Goal: Task Accomplishment & Management: Use online tool/utility

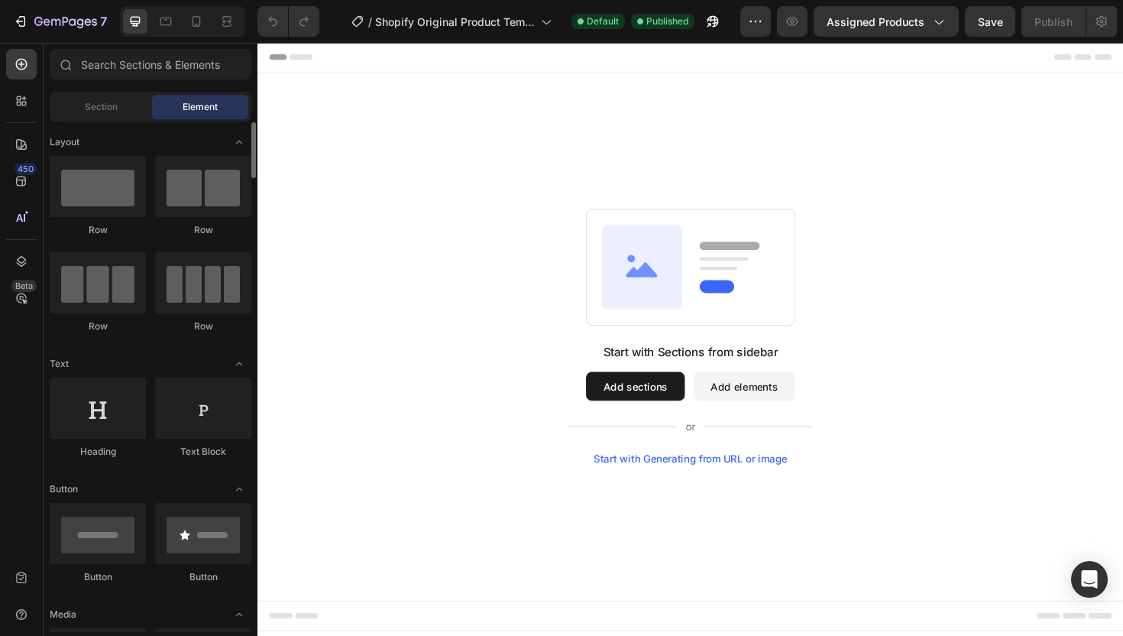
scroll to position [2, 0]
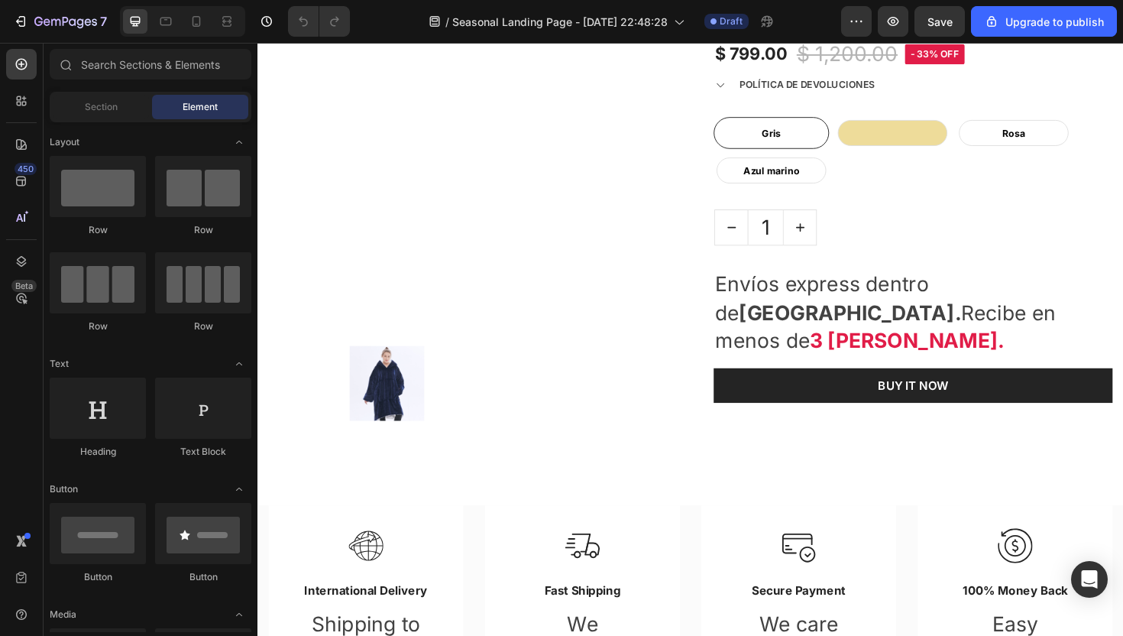
scroll to position [774, 0]
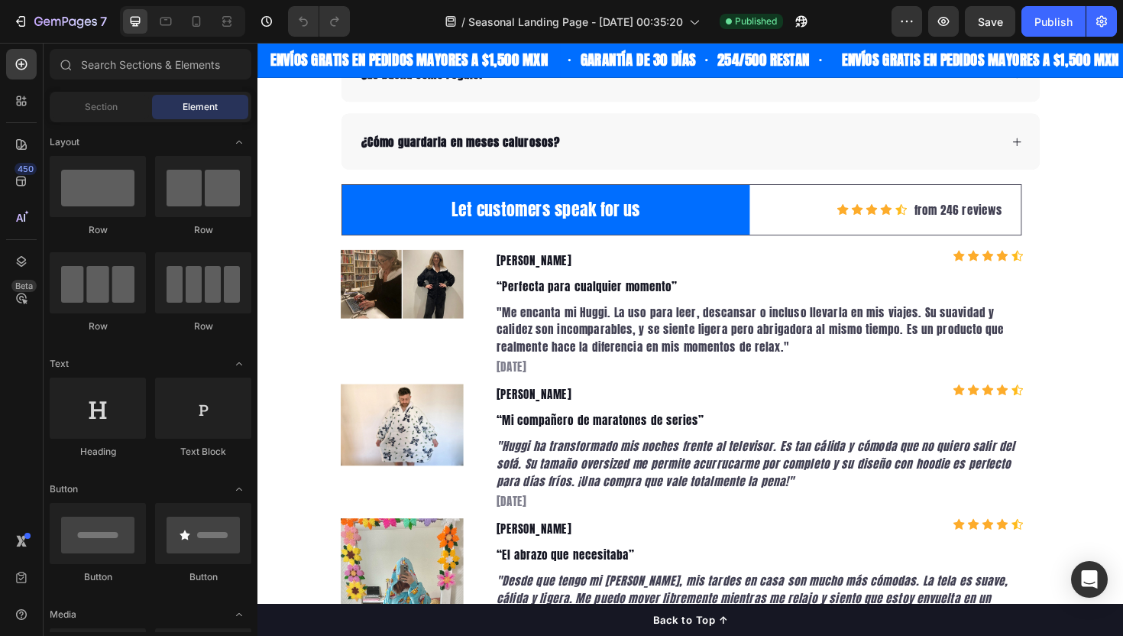
scroll to position [4559, 0]
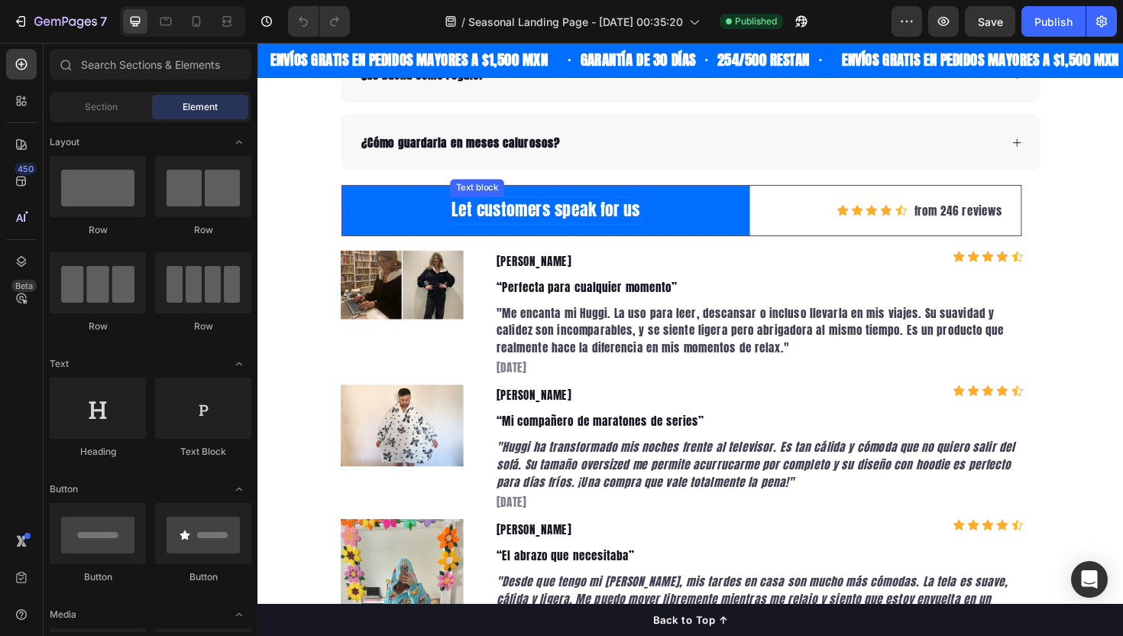
click at [604, 222] on p "Let customers speak for us" at bounding box center [562, 220] width 199 height 27
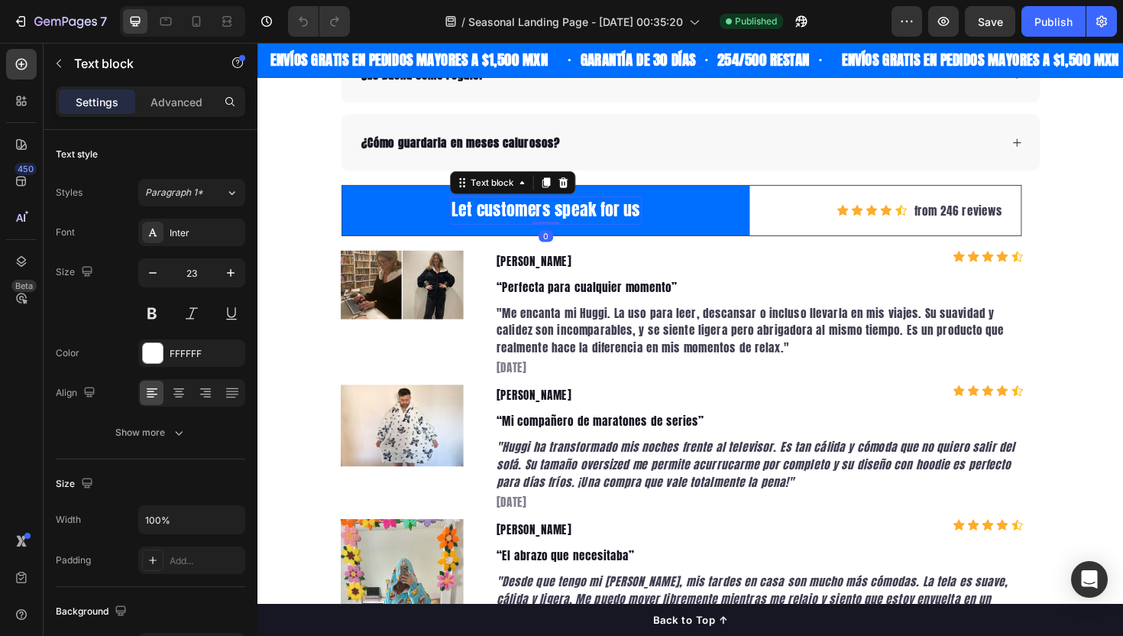
click at [604, 222] on p "Let customers speak for us" at bounding box center [562, 220] width 199 height 27
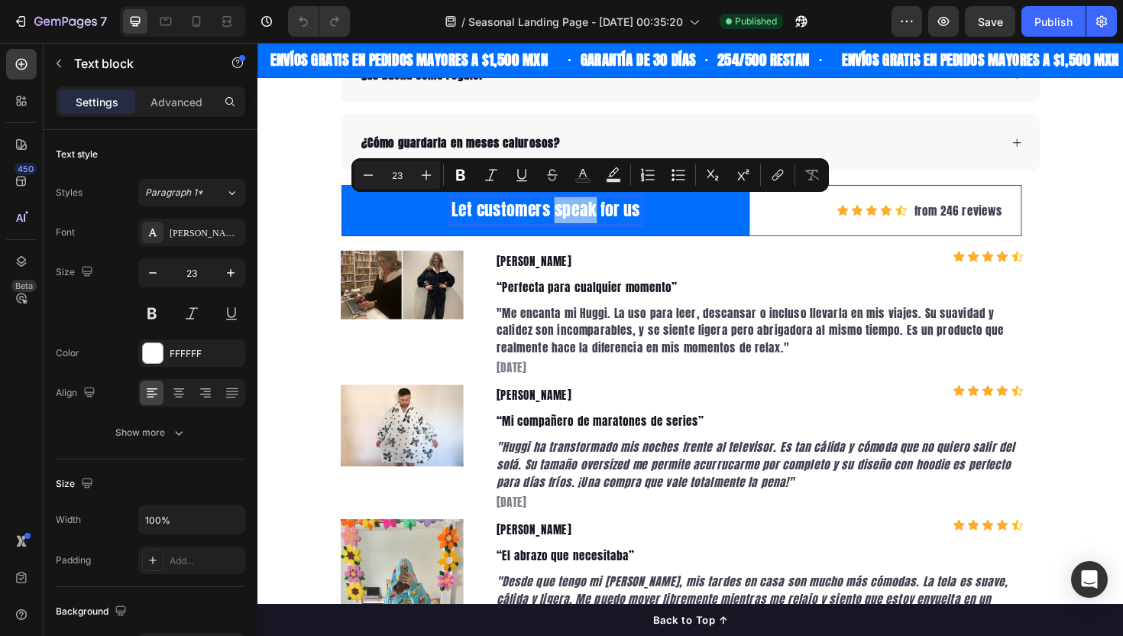
click at [604, 222] on p "Let customers speak for us" at bounding box center [562, 220] width 199 height 27
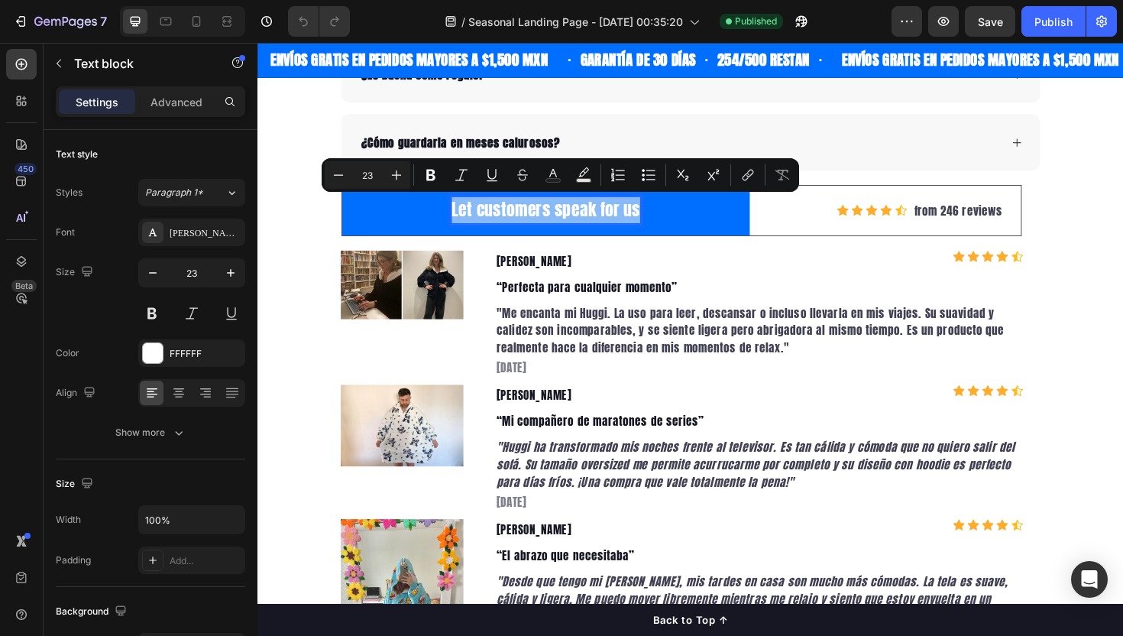
click at [257, 43] on lt-div at bounding box center [257, 43] width 0 height 0
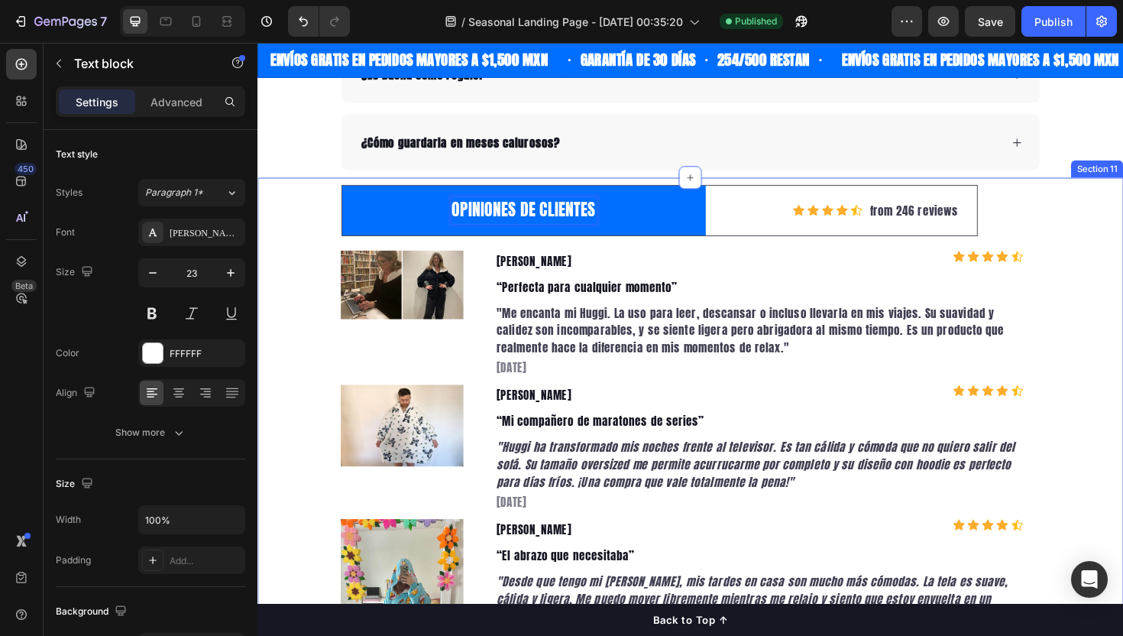
click at [1122, 231] on div "OPINIONES DE CLIENTES Text block 0 Row Icon Icon Icon Icon Icon Icon List Hoz f…" at bounding box center [715, 467] width 917 height 549
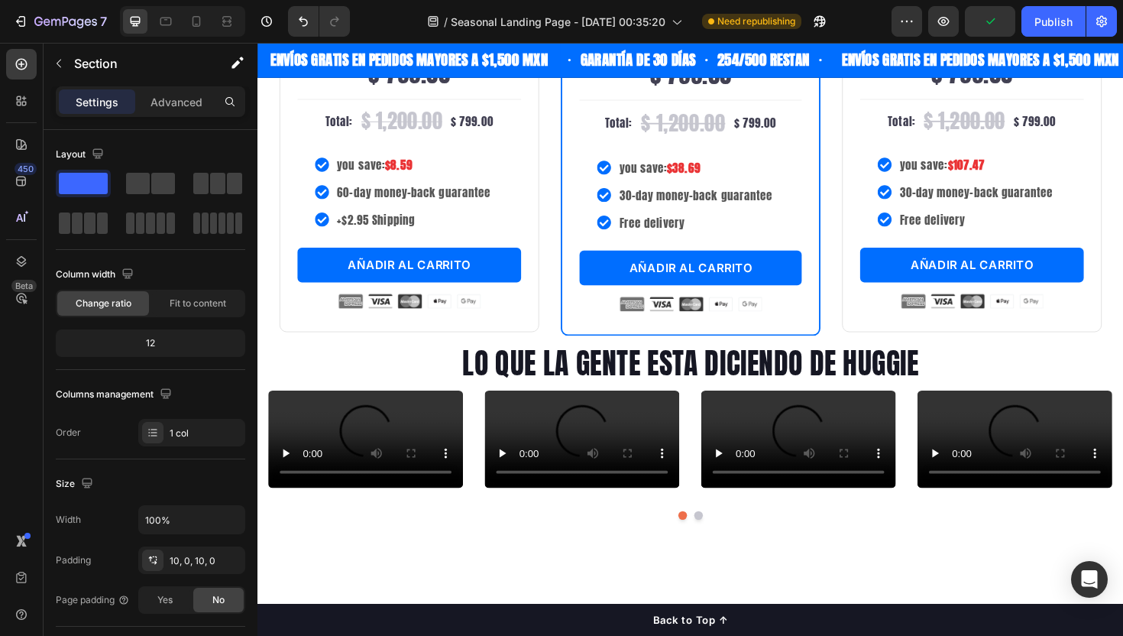
scroll to position [3142, 0]
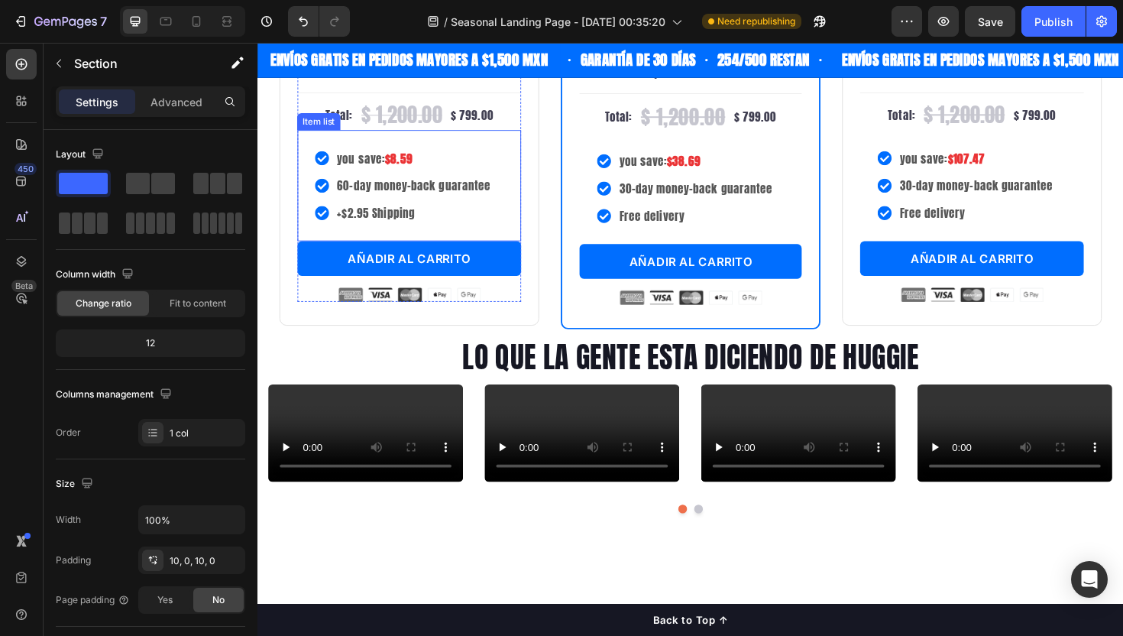
click at [410, 174] on strong "$8.59" at bounding box center [407, 165] width 29 height 18
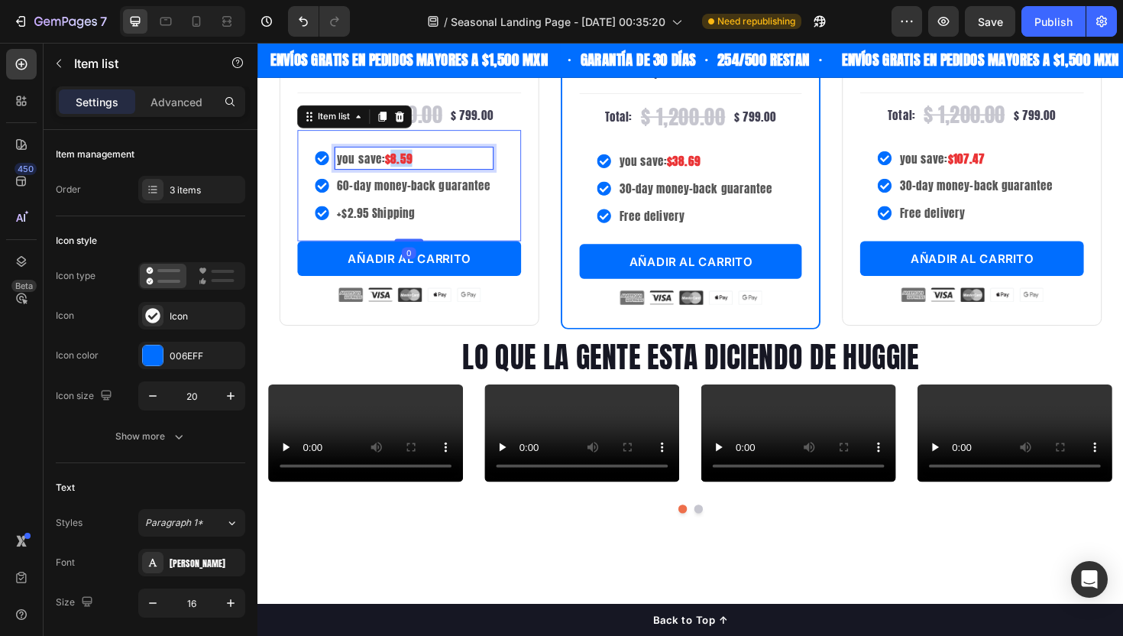
click at [410, 174] on strong "$8.59" at bounding box center [407, 165] width 29 height 18
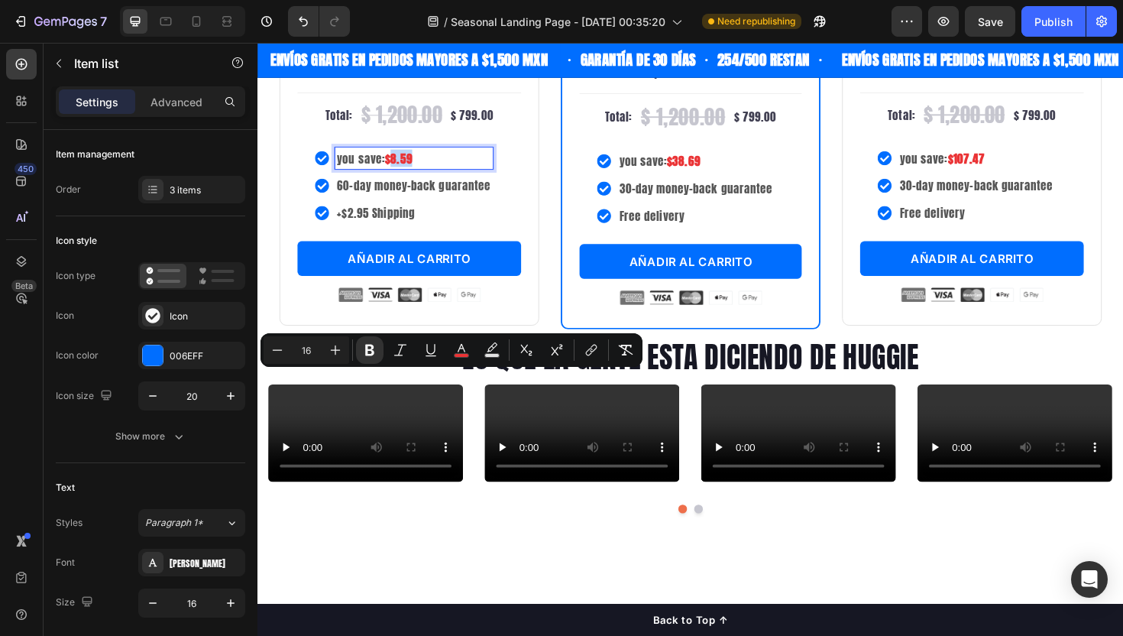
click at [410, 174] on strong "$8.59" at bounding box center [407, 165] width 29 height 18
drag, startPoint x: 448, startPoint y: 282, endPoint x: 457, endPoint y: 235, distance: 48.2
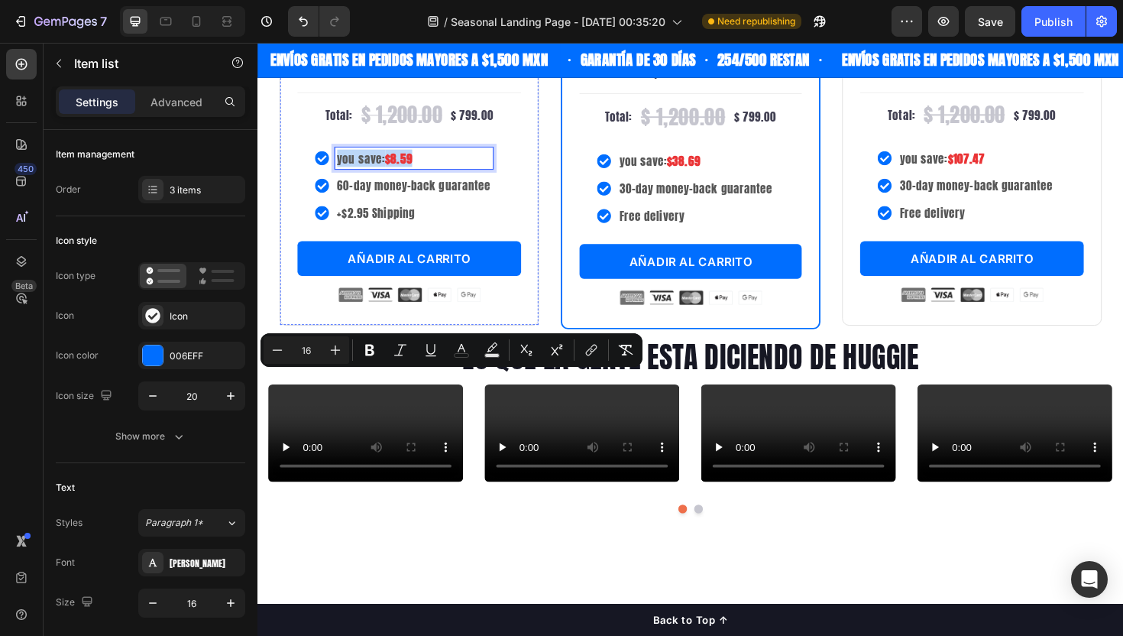
click at [448, 49] on div "SINGLE HUGGIE Text block" at bounding box center [417, 30] width 237 height 38
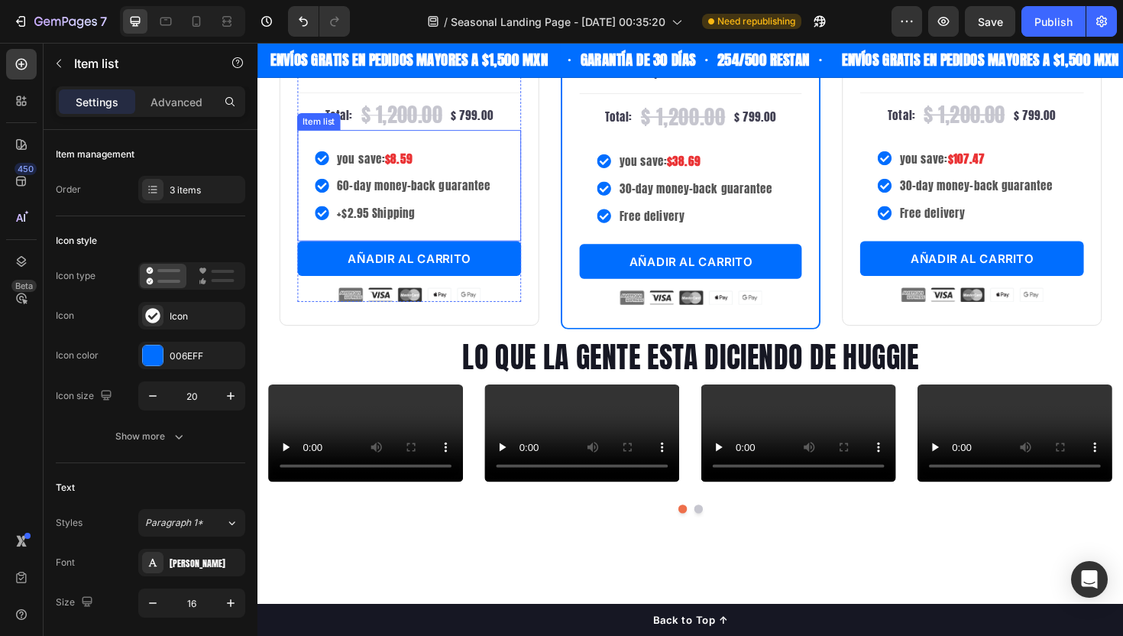
click at [413, 174] on strong "$8.59" at bounding box center [407, 165] width 29 height 18
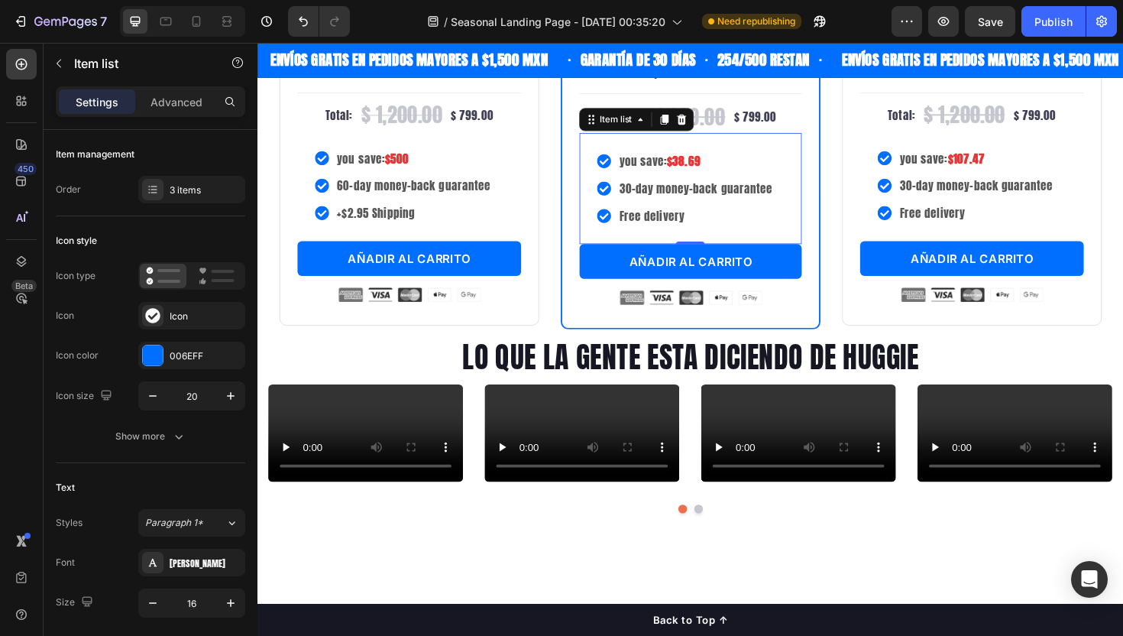
click at [715, 177] on strong "$38.69" at bounding box center [708, 168] width 35 height 18
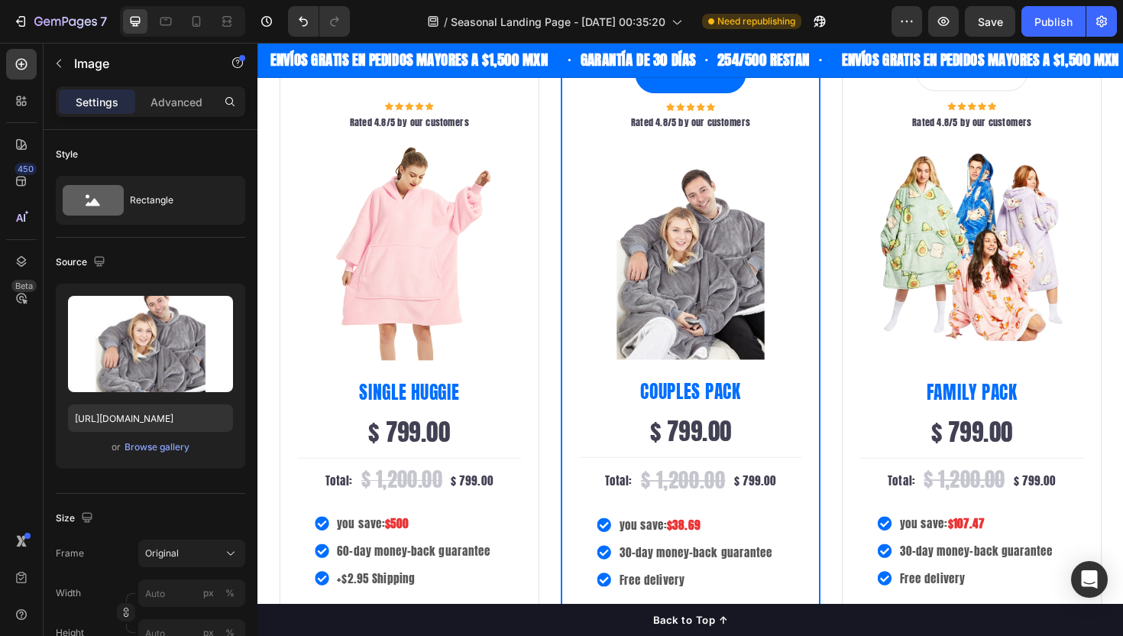
scroll to position [2770, 0]
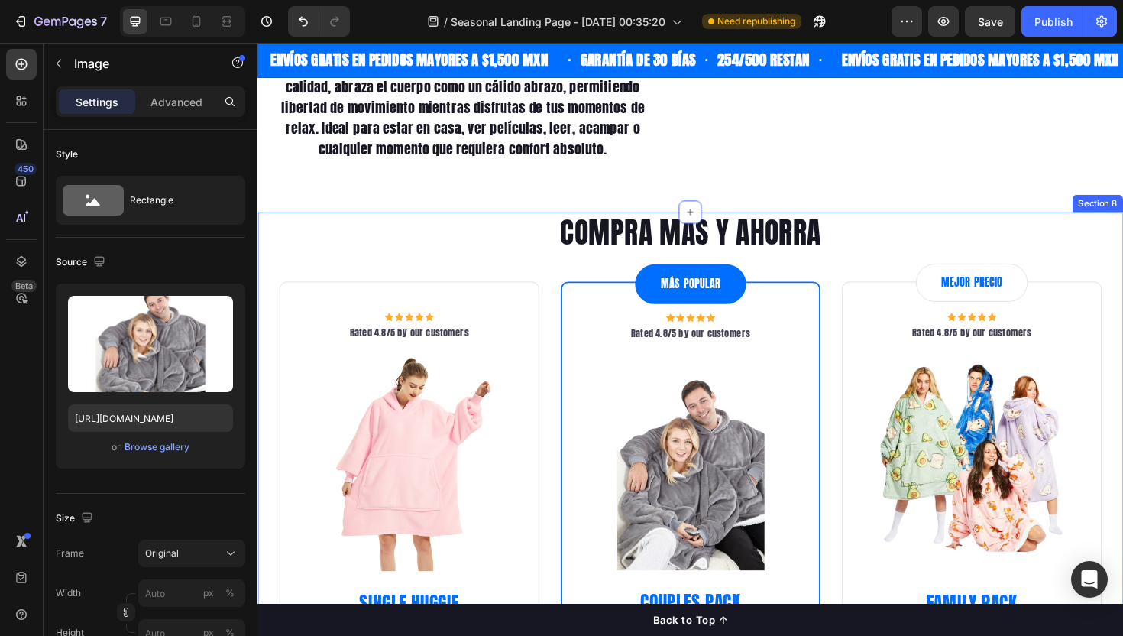
click at [260, 241] on div "COMPRA MÁS Y AHORRA Heading Row Icon Icon Icon Icon Icon Icon List Hoz Rated 4.…" at bounding box center [715, 588] width 917 height 732
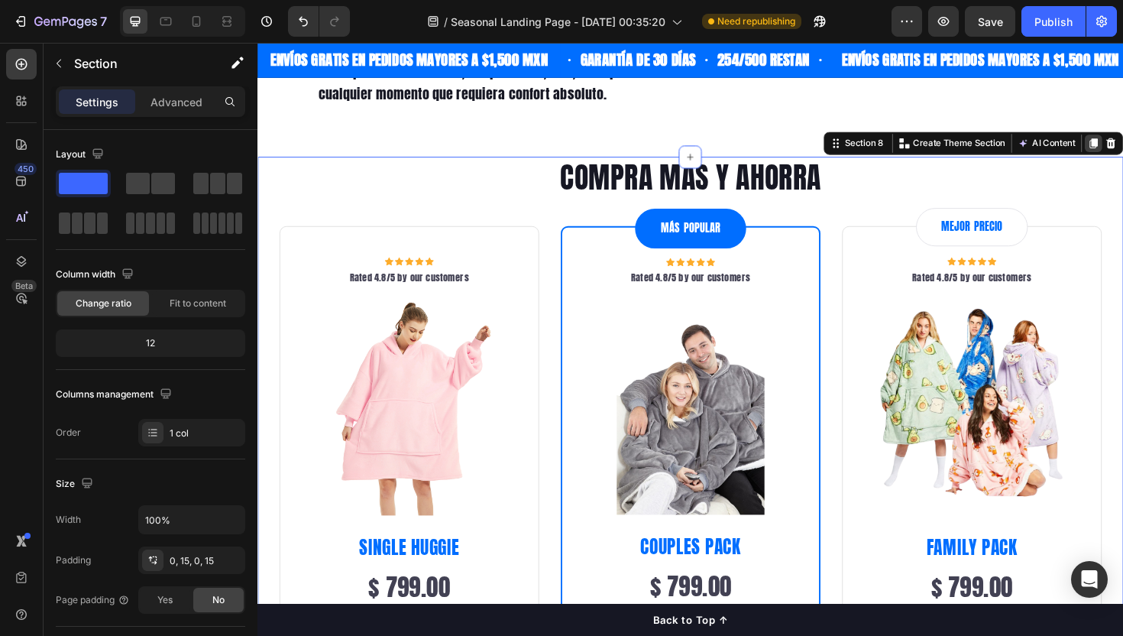
scroll to position [2826, 0]
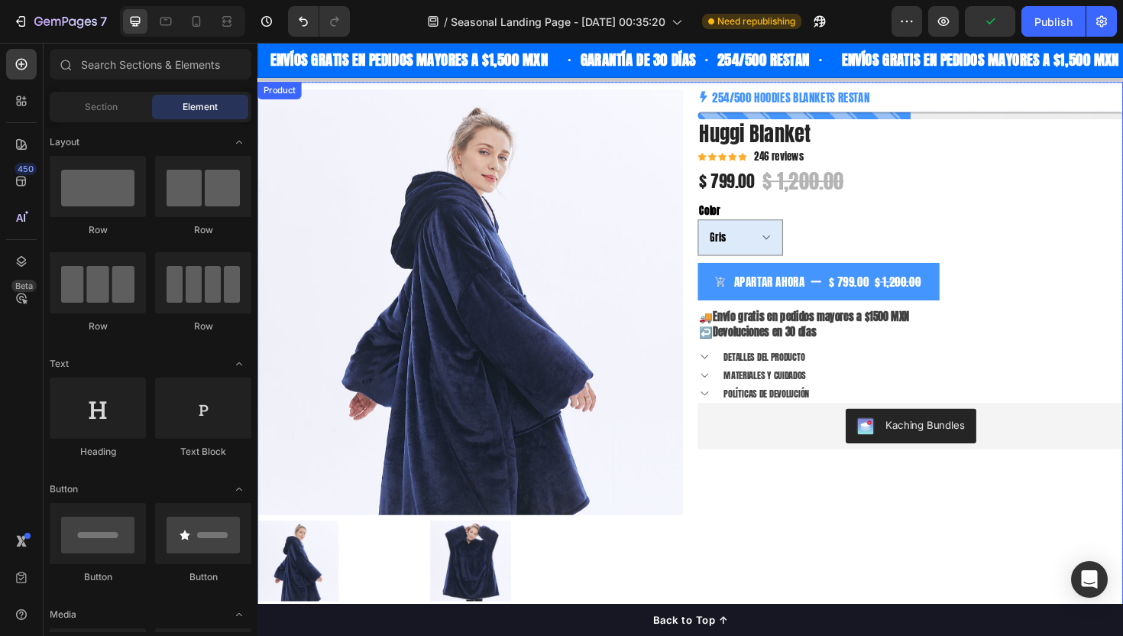
scroll to position [0, 0]
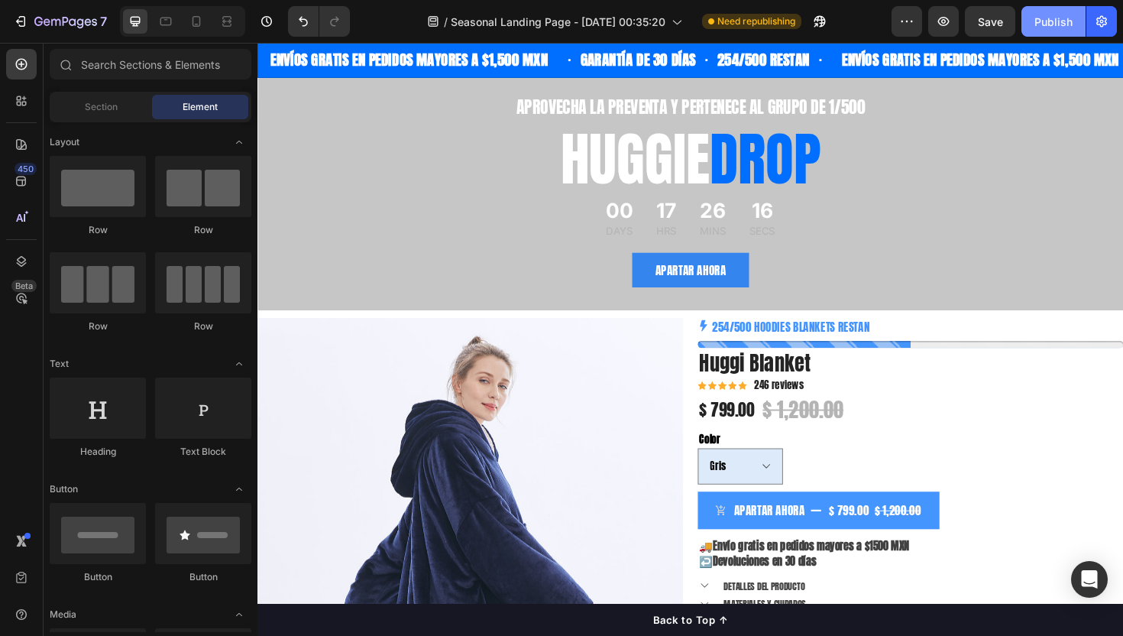
click at [1044, 23] on div "Publish" at bounding box center [1053, 22] width 38 height 16
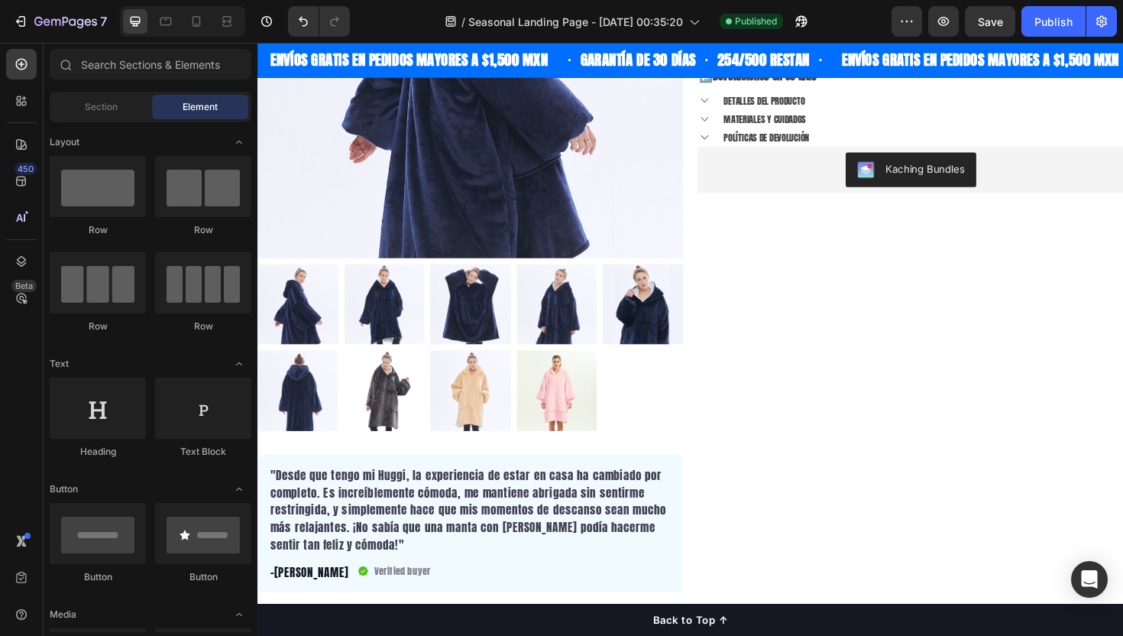
scroll to position [512, 0]
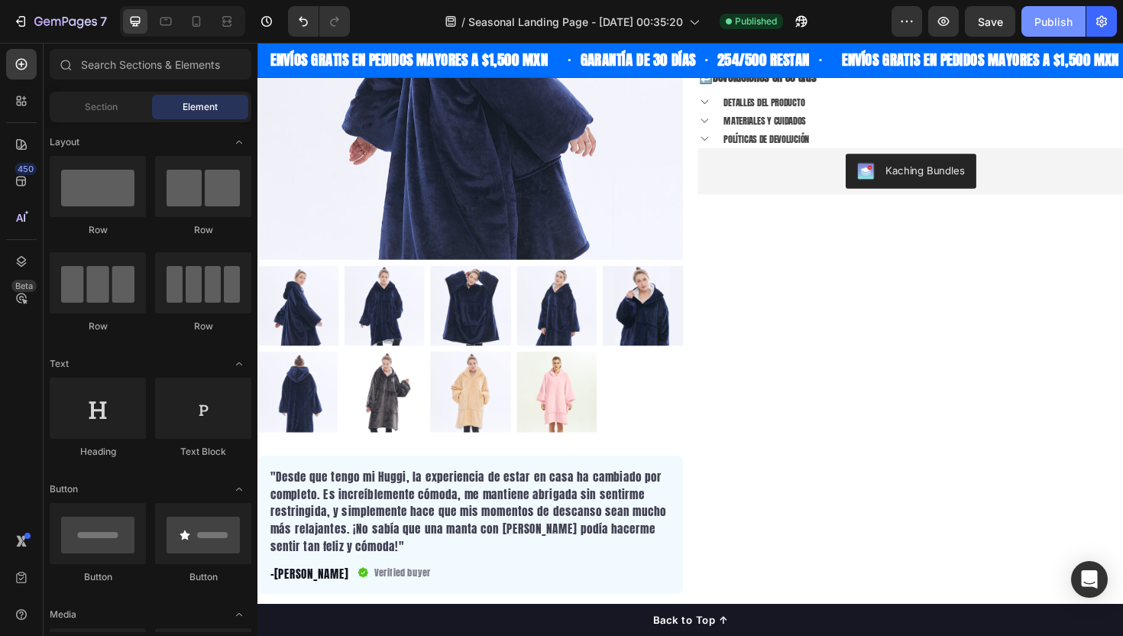
click at [1034, 23] on button "Publish" at bounding box center [1053, 21] width 64 height 31
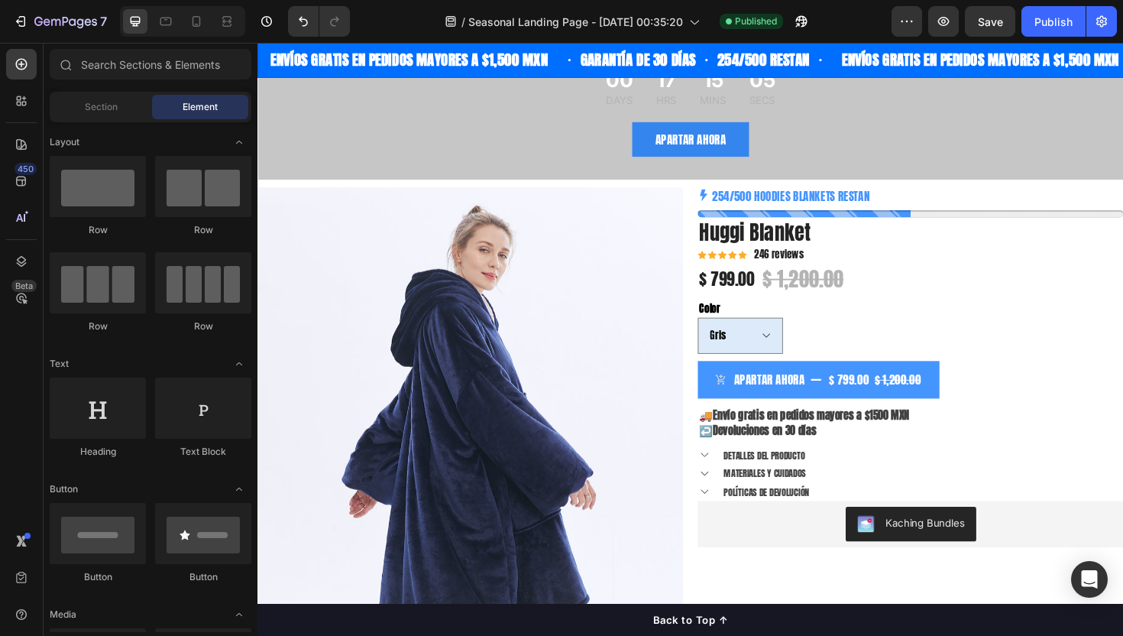
scroll to position [0, 0]
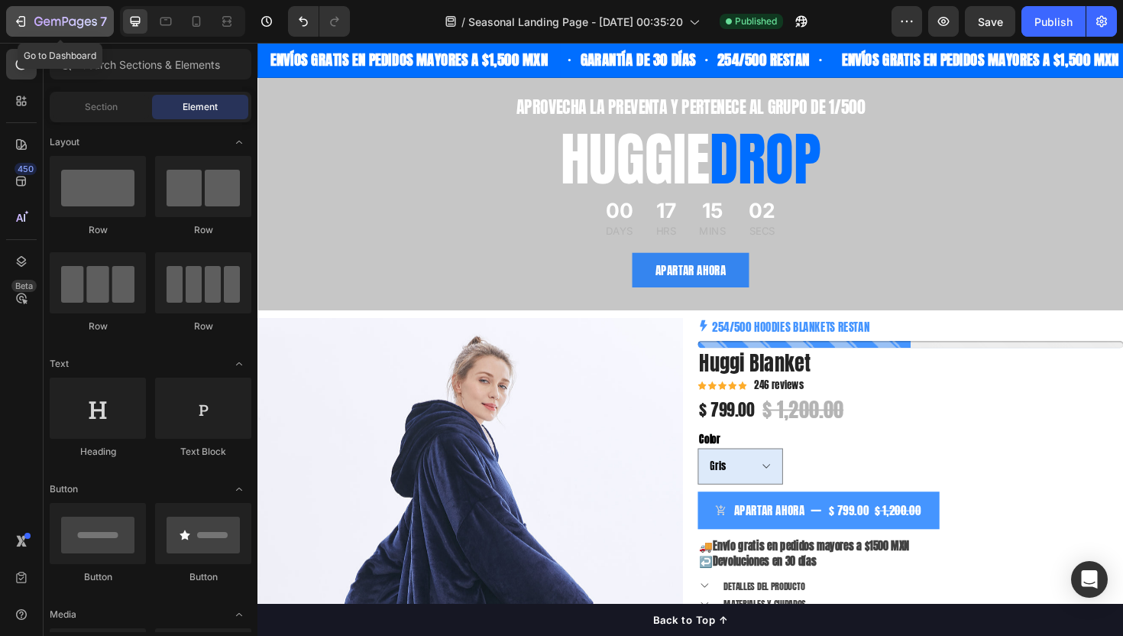
click at [24, 28] on icon "button" at bounding box center [20, 21] width 15 height 15
